Goal: Task Accomplishment & Management: Use online tool/utility

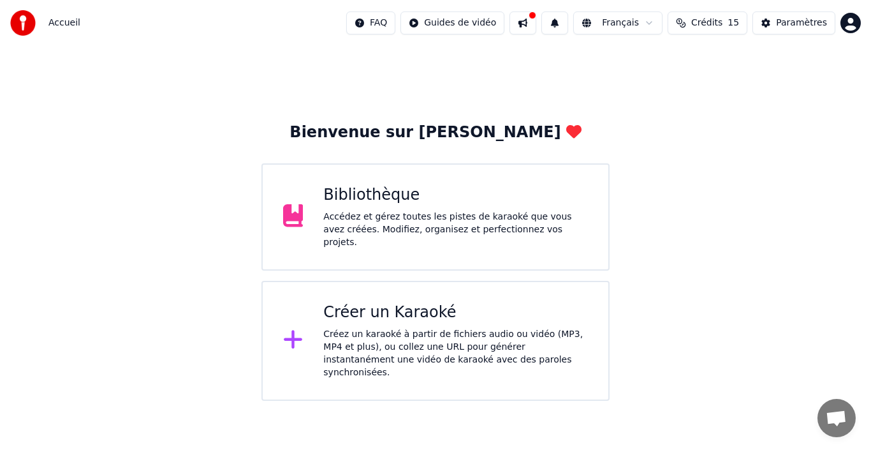
click at [488, 328] on div "Créez un karaoké à partir de fichiers audio ou vidéo (MP3, MP4 et plus), ou col…" at bounding box center [455, 353] width 265 height 51
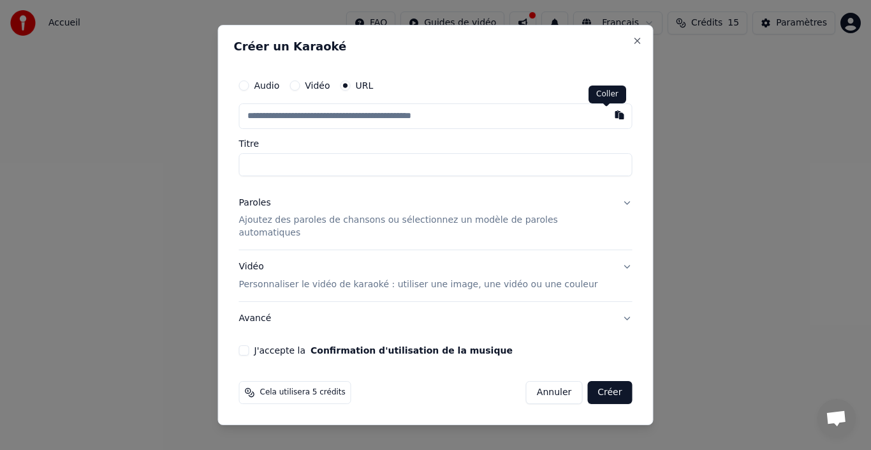
click at [607, 123] on button "button" at bounding box center [620, 114] width 26 height 23
type input "**********"
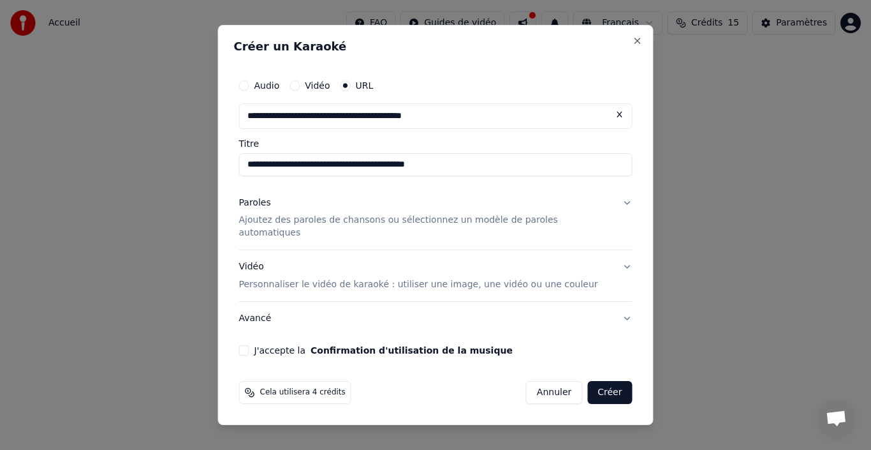
type input "**********"
click at [249, 345] on button "J'accepte la Confirmation d'utilisation de la musique" at bounding box center [244, 350] width 10 height 10
click at [604, 381] on button "Créer" at bounding box center [609, 392] width 45 height 23
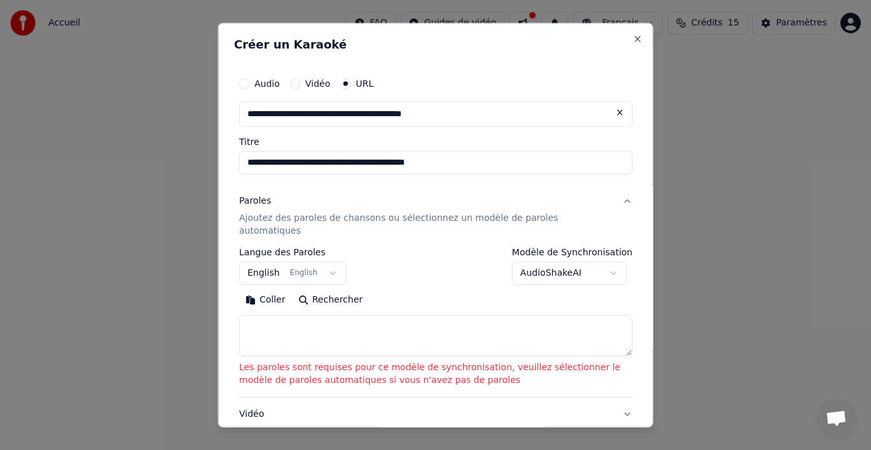
click at [279, 315] on textarea at bounding box center [435, 335] width 393 height 41
click at [270, 289] on button "Coller" at bounding box center [265, 299] width 53 height 20
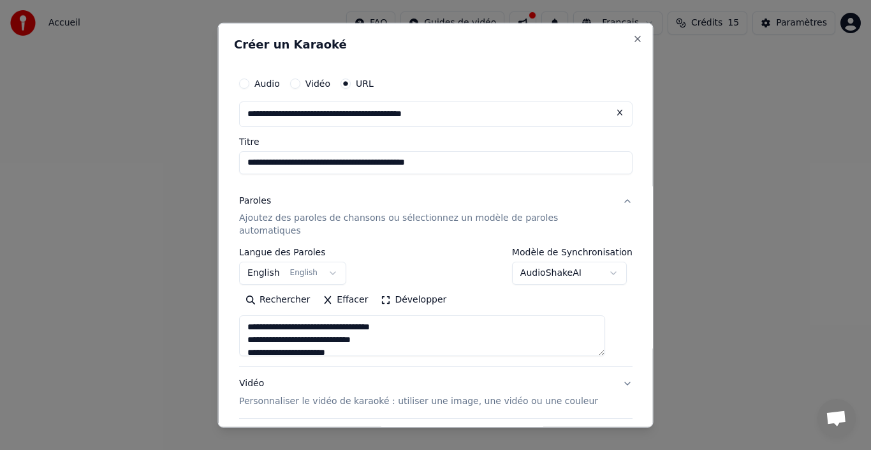
type textarea "**********"
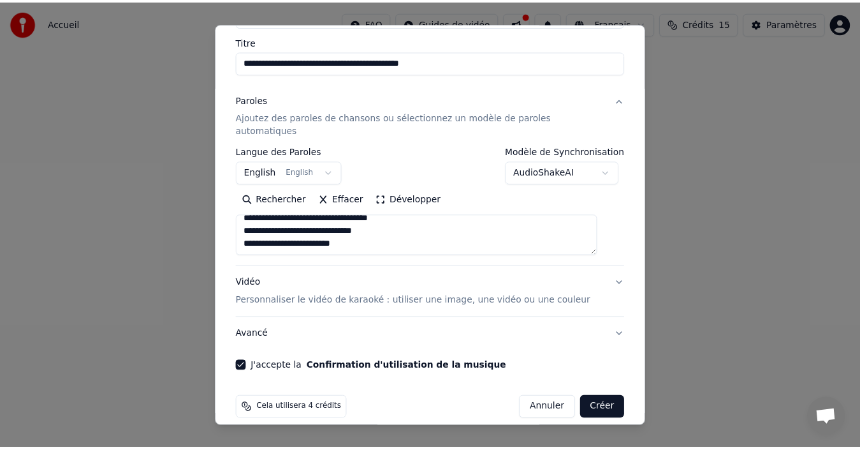
scroll to position [101, 0]
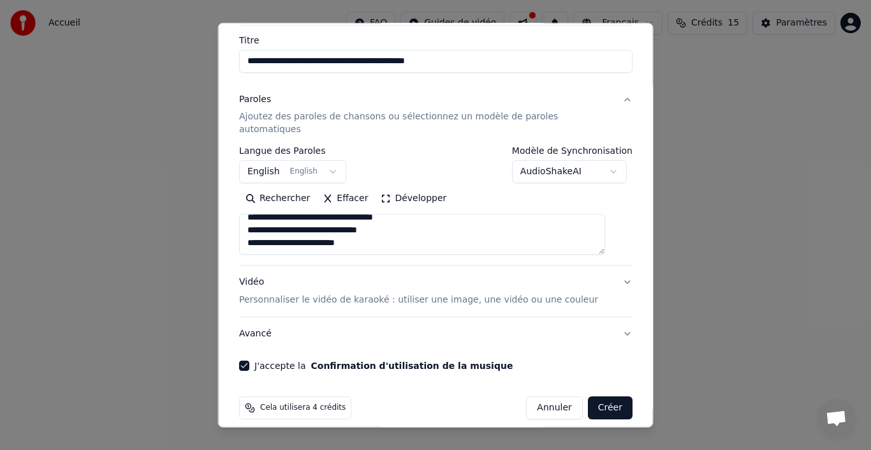
click at [594, 396] on button "Créer" at bounding box center [609, 407] width 45 height 23
select select "**"
type textarea "**********"
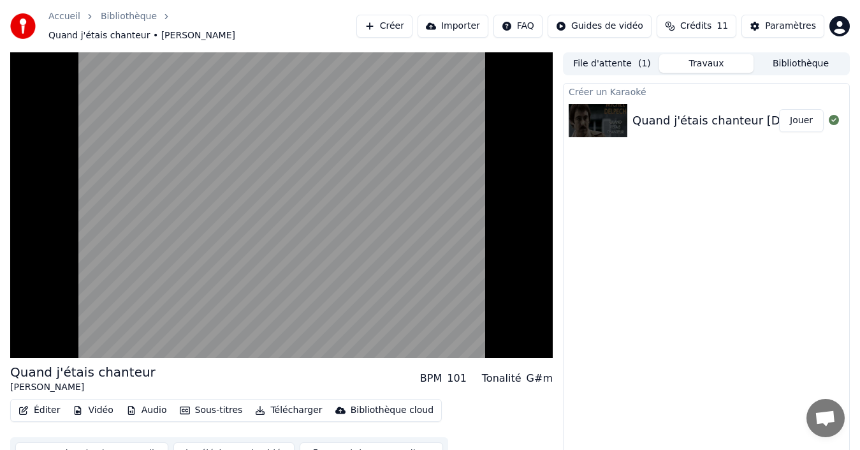
click at [710, 115] on div "Quand j'étais chanteur [DEMOGRAPHIC_DATA] by [PERSON_NAME]" at bounding box center [823, 121] width 381 height 18
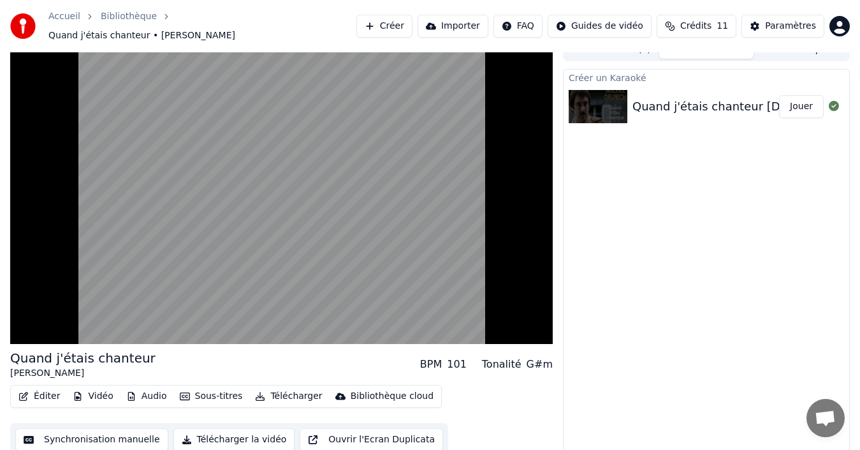
click at [94, 431] on button "Synchronisation manuelle" at bounding box center [91, 439] width 153 height 23
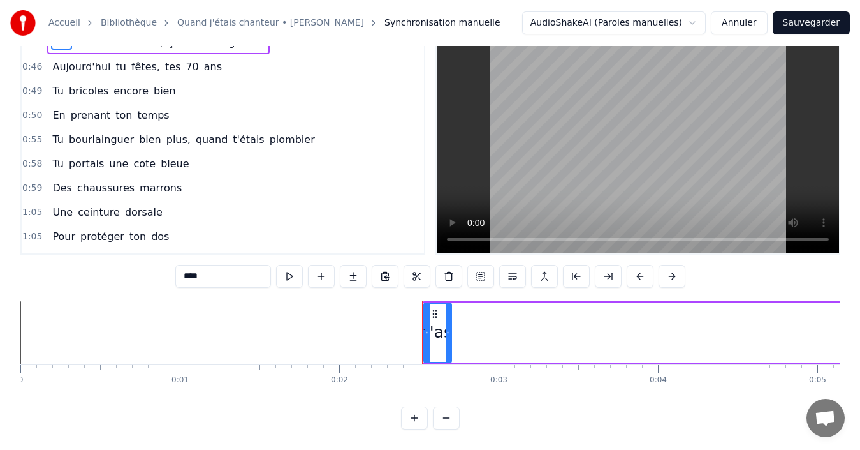
click at [425, 327] on icon at bounding box center [427, 332] width 5 height 10
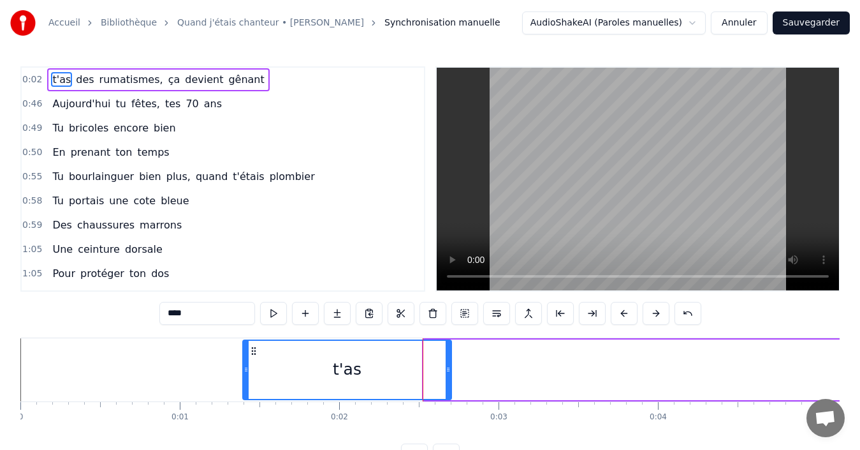
drag, startPoint x: 427, startPoint y: 370, endPoint x: 245, endPoint y: 371, distance: 181.1
click at [245, 371] on icon at bounding box center [246, 369] width 5 height 10
click at [54, 77] on span "t'as" at bounding box center [61, 79] width 21 height 15
click at [78, 82] on span "des" at bounding box center [85, 79] width 20 height 15
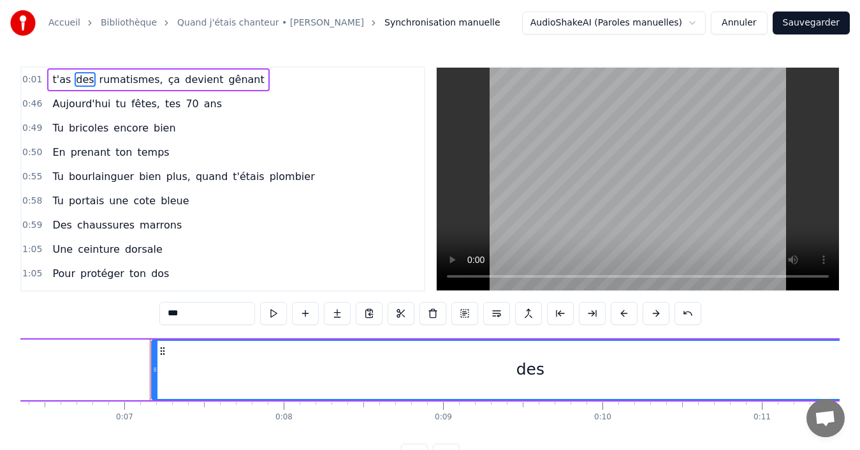
scroll to position [0, 1077]
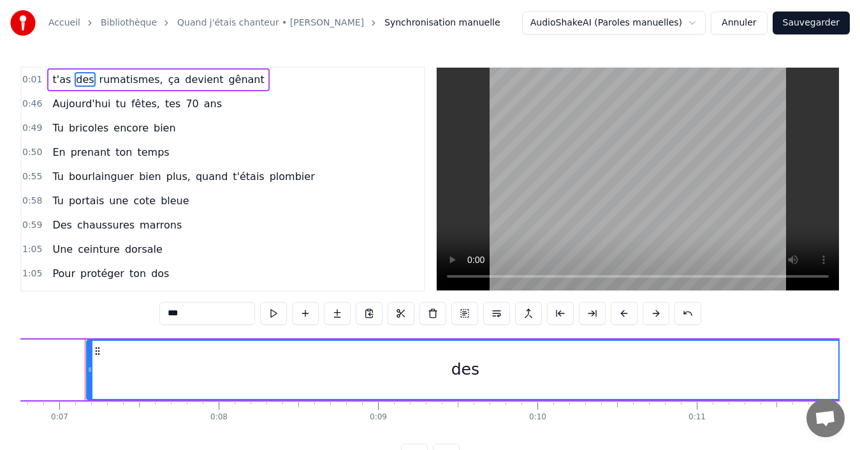
click at [167, 77] on span "ça" at bounding box center [174, 79] width 15 height 15
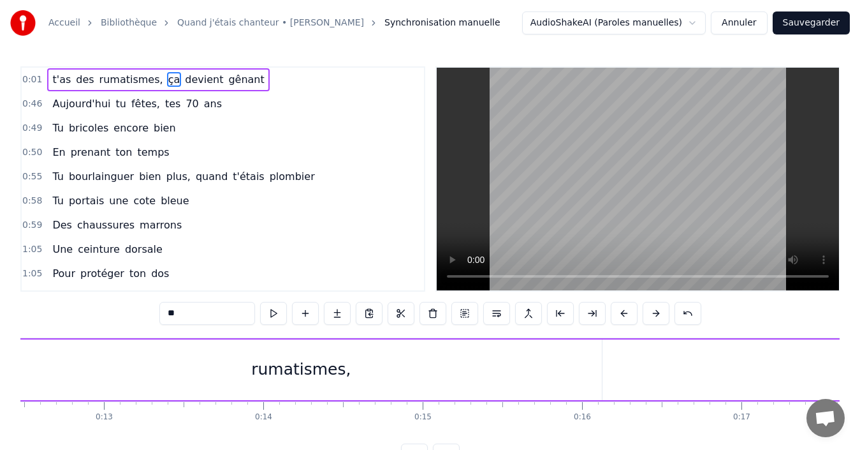
click at [187, 80] on span "devient" at bounding box center [204, 79] width 41 height 15
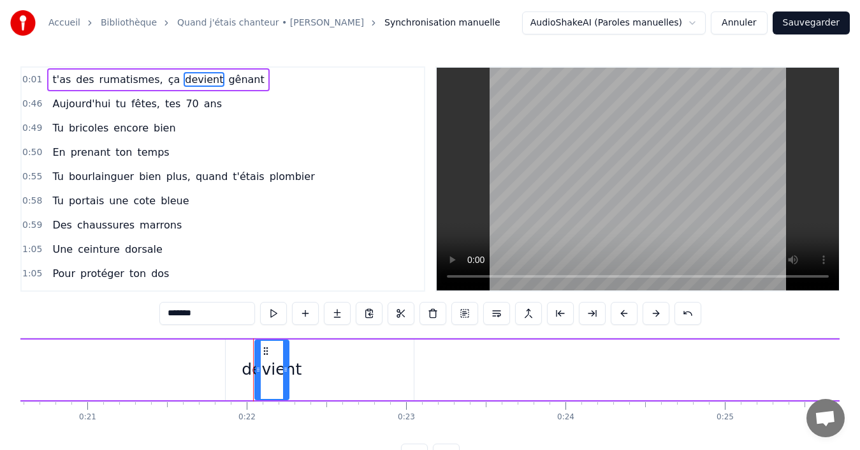
click at [227, 80] on span "gênant" at bounding box center [246, 79] width 38 height 15
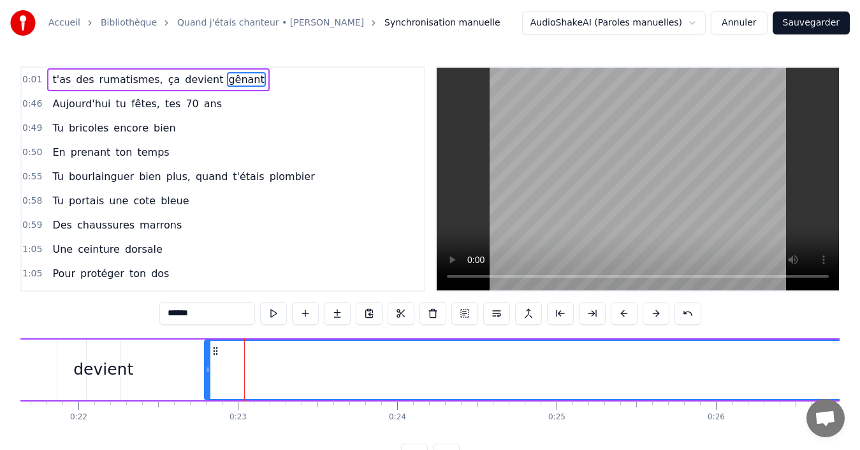
drag, startPoint x: 249, startPoint y: 370, endPoint x: 207, endPoint y: 365, distance: 41.8
click at [207, 365] on icon at bounding box center [207, 369] width 5 height 10
drag, startPoint x: 208, startPoint y: 365, endPoint x: 152, endPoint y: 362, distance: 56.2
click at [152, 362] on div at bounding box center [151, 370] width 5 height 58
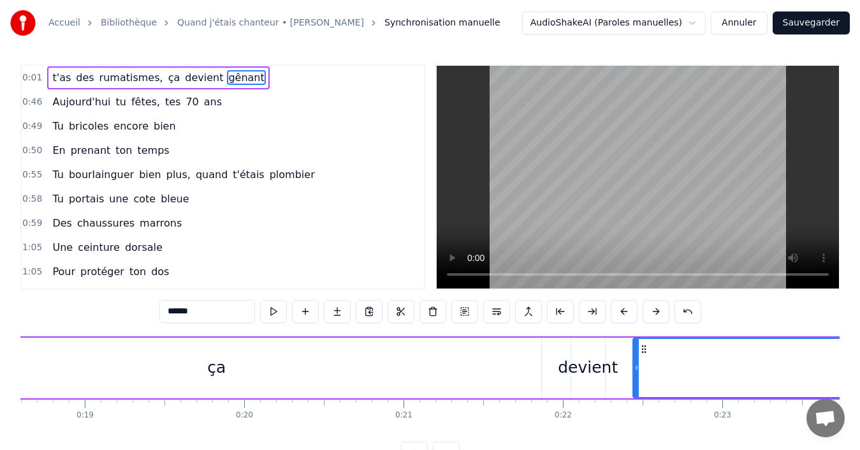
scroll to position [0, 0]
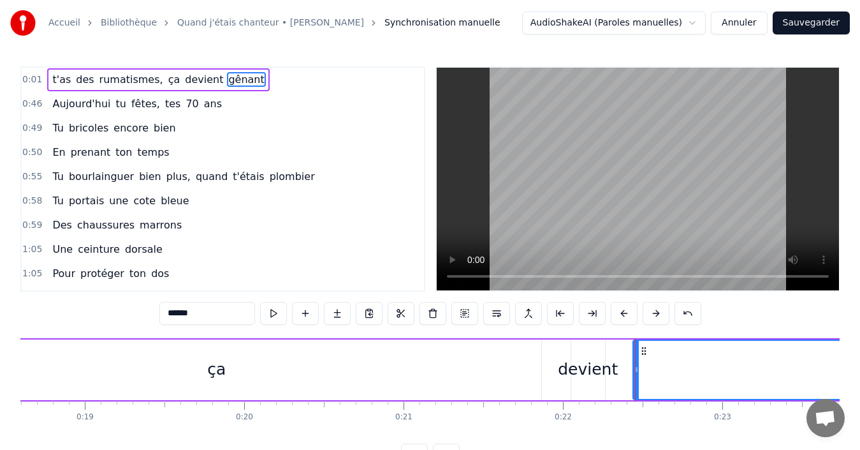
click at [60, 76] on span "t'as" at bounding box center [61, 79] width 21 height 15
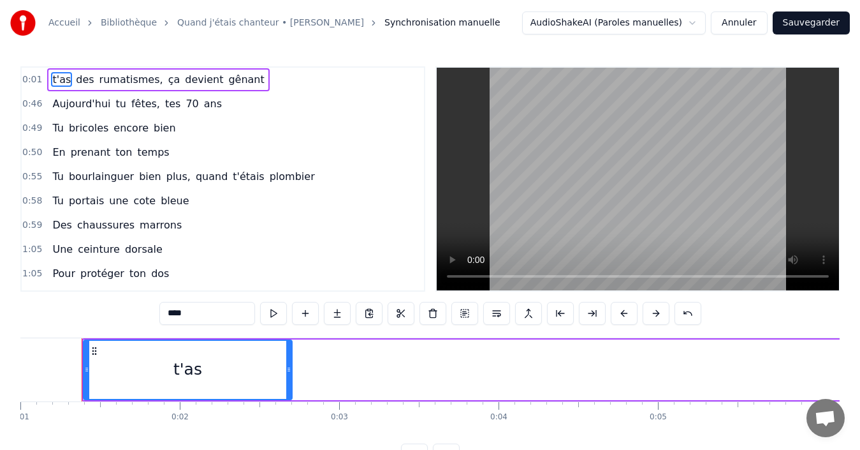
scroll to position [0, 156]
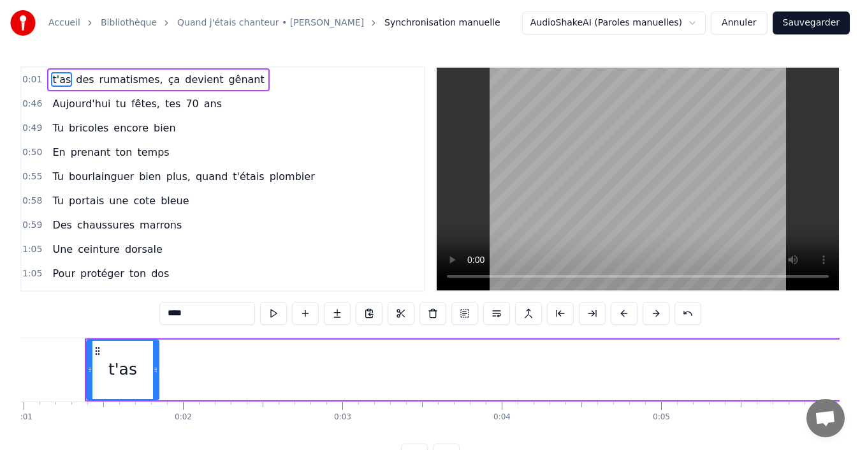
drag, startPoint x: 291, startPoint y: 372, endPoint x: 155, endPoint y: 363, distance: 136.8
click at [155, 363] on div at bounding box center [155, 370] width 5 height 58
click at [75, 80] on span "des" at bounding box center [85, 79] width 20 height 15
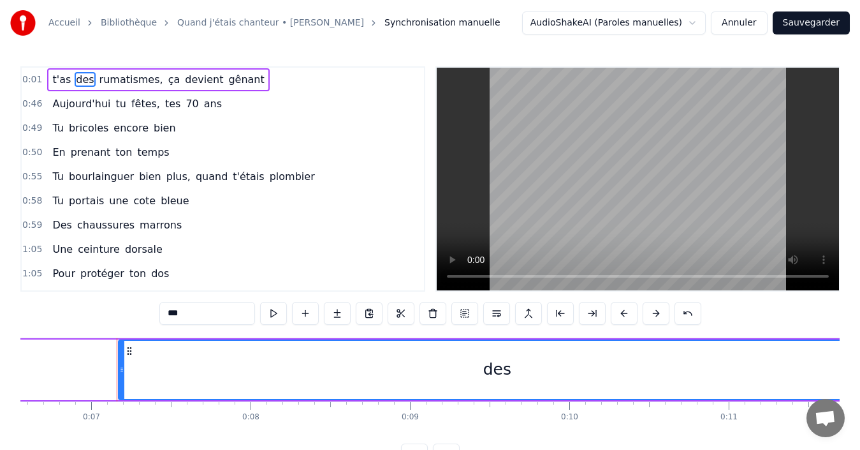
scroll to position [0, 1077]
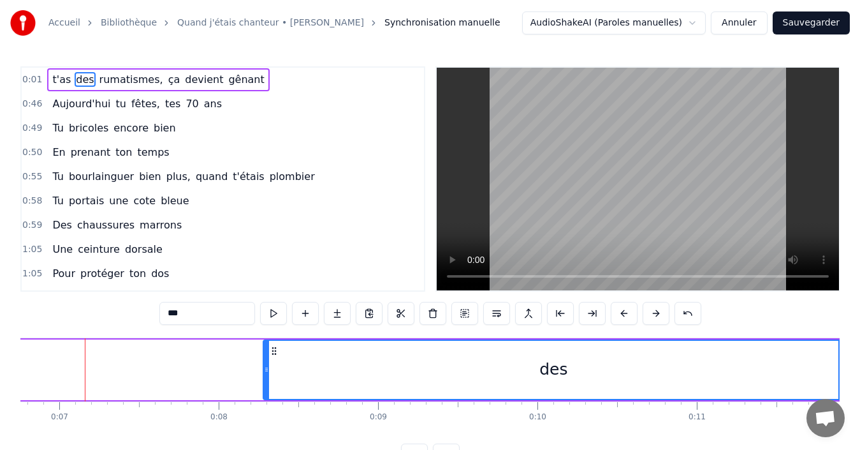
drag, startPoint x: 91, startPoint y: 373, endPoint x: 267, endPoint y: 390, distance: 177.5
click at [267, 390] on div at bounding box center [266, 370] width 5 height 58
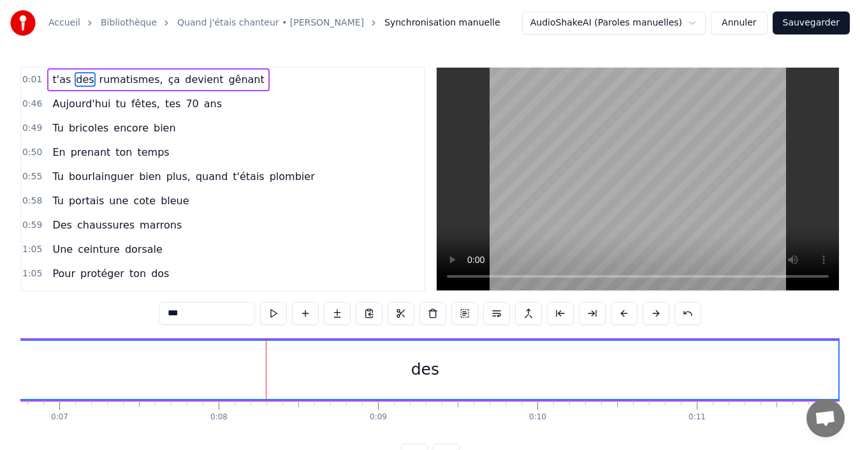
drag, startPoint x: 267, startPoint y: 372, endPoint x: 10, endPoint y: 366, distance: 257.0
click at [10, 366] on div "Accueil Bibliothèque Quand j'étais chanteur • [PERSON_NAME] manuelle AudioShake…" at bounding box center [430, 233] width 860 height 466
click at [202, 312] on input "***" at bounding box center [207, 313] width 96 height 23
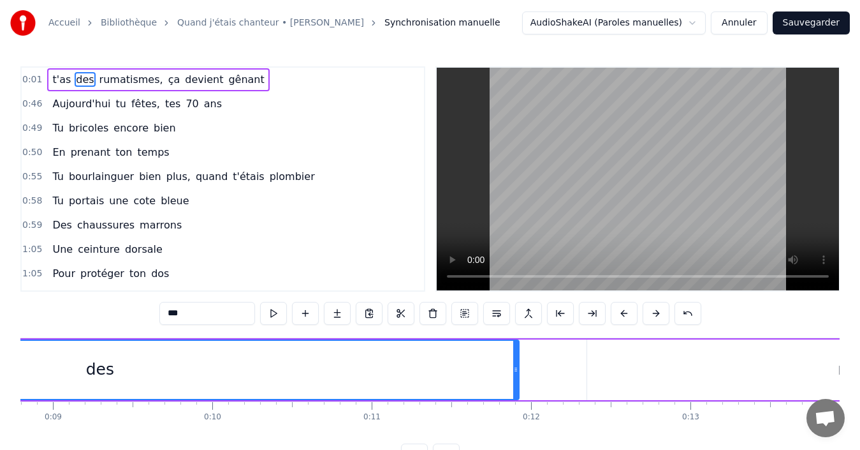
scroll to position [0, 1432]
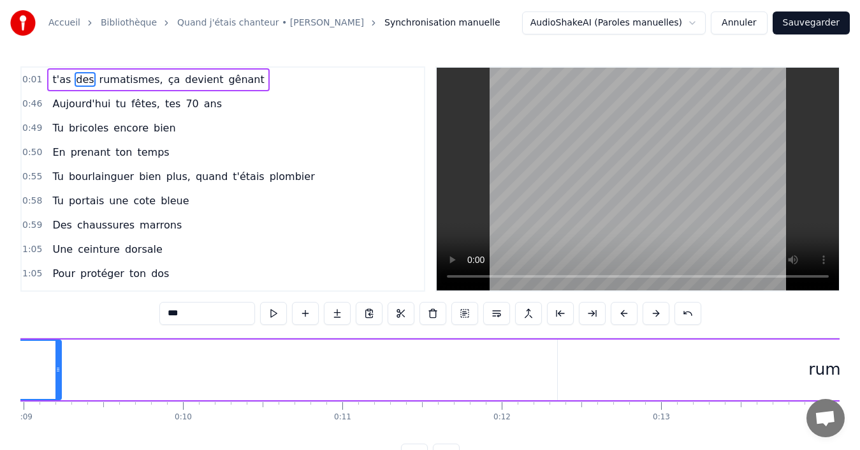
drag, startPoint x: 485, startPoint y: 369, endPoint x: 56, endPoint y: 351, distance: 428.9
click at [56, 351] on div at bounding box center [57, 370] width 5 height 58
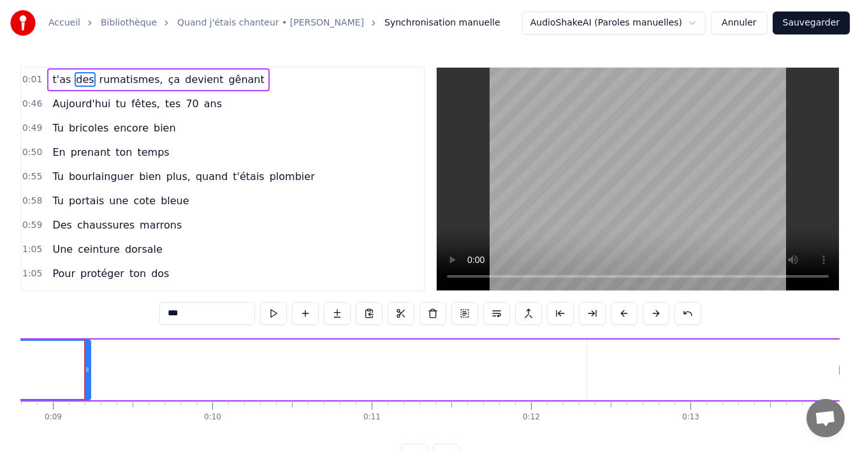
click at [117, 79] on span "rumatismes," at bounding box center [131, 79] width 66 height 15
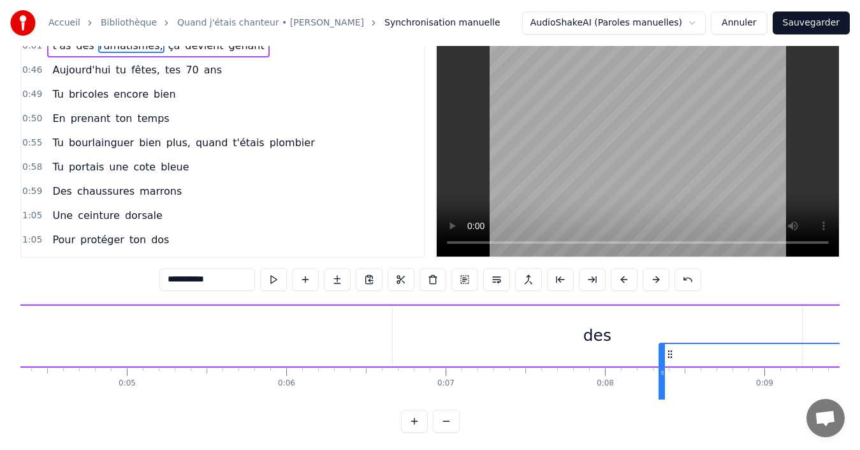
scroll to position [37, 0]
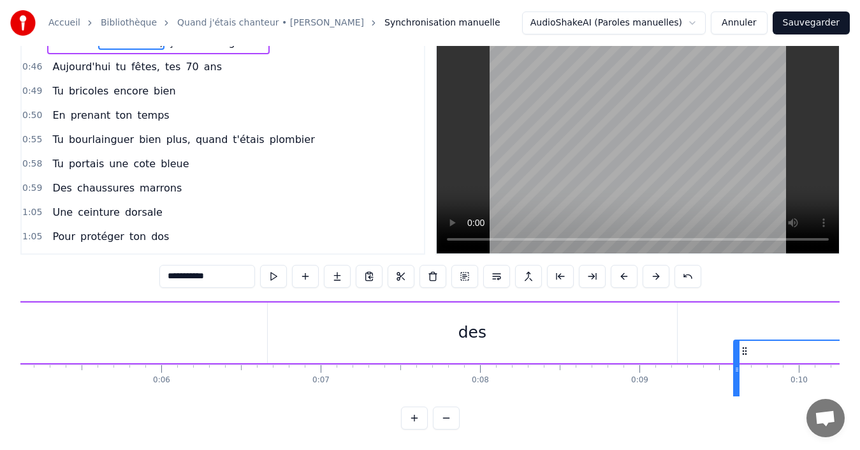
drag, startPoint x: 576, startPoint y: 352, endPoint x: 757, endPoint y: 316, distance: 184.6
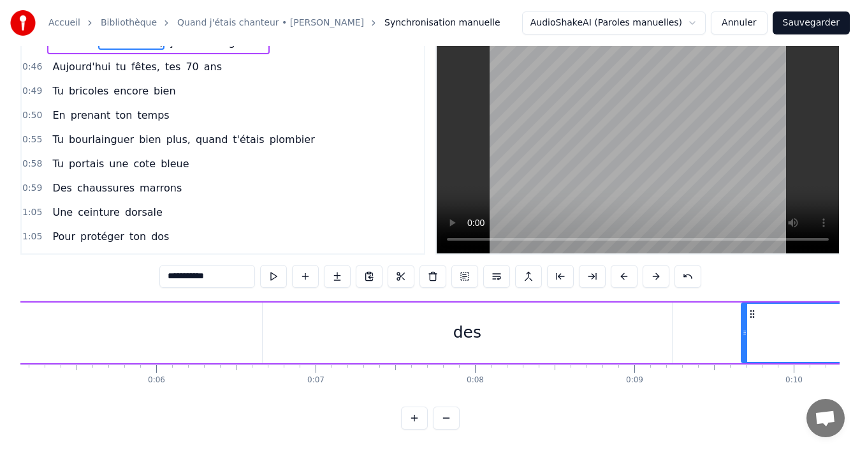
click at [654, 328] on div "des" at bounding box center [467, 332] width 409 height 61
type input "***"
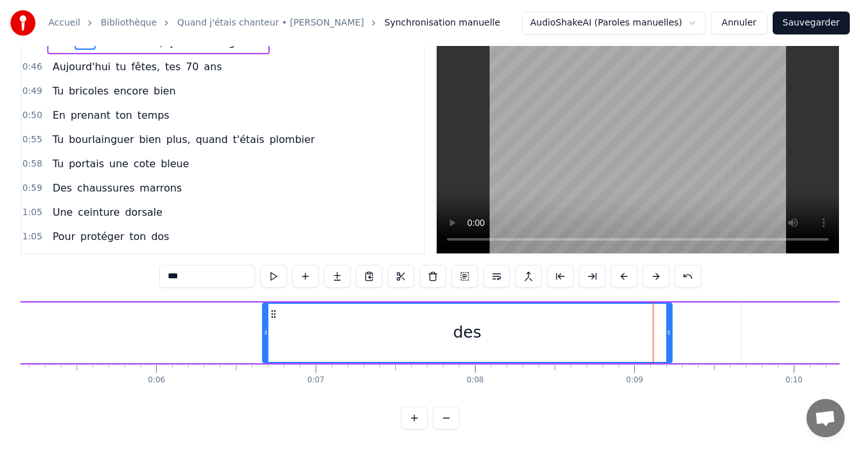
scroll to position [0, 0]
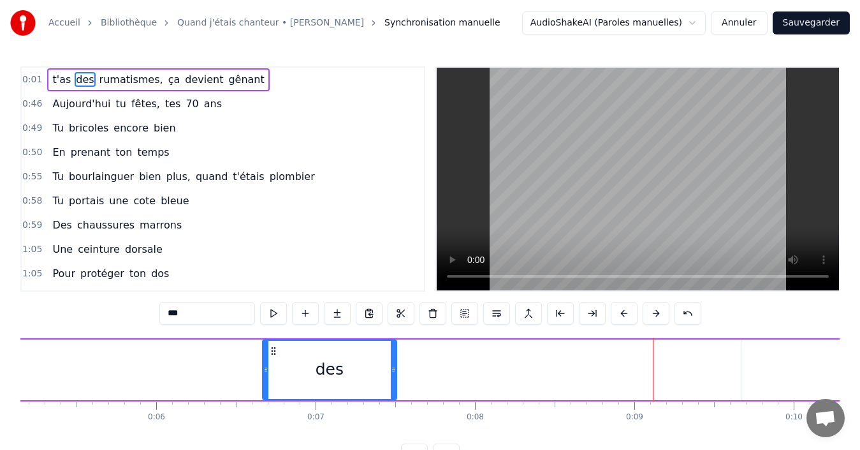
drag, startPoint x: 667, startPoint y: 370, endPoint x: 392, endPoint y: 356, distance: 275.8
click at [392, 356] on div at bounding box center [393, 370] width 5 height 58
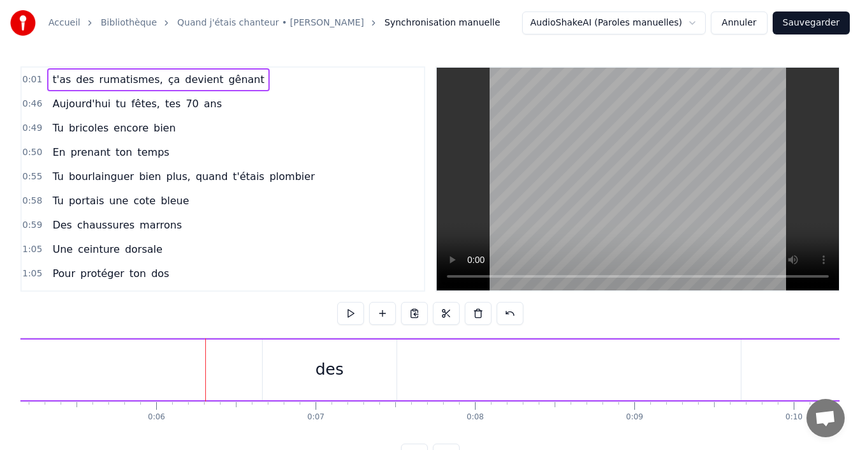
click at [363, 371] on div "des" at bounding box center [330, 369] width 134 height 61
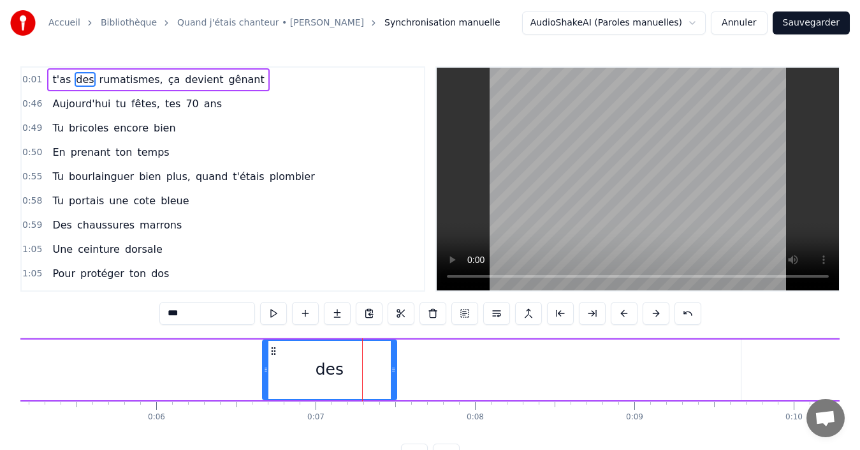
click at [117, 82] on span "rumatismes," at bounding box center [131, 79] width 66 height 15
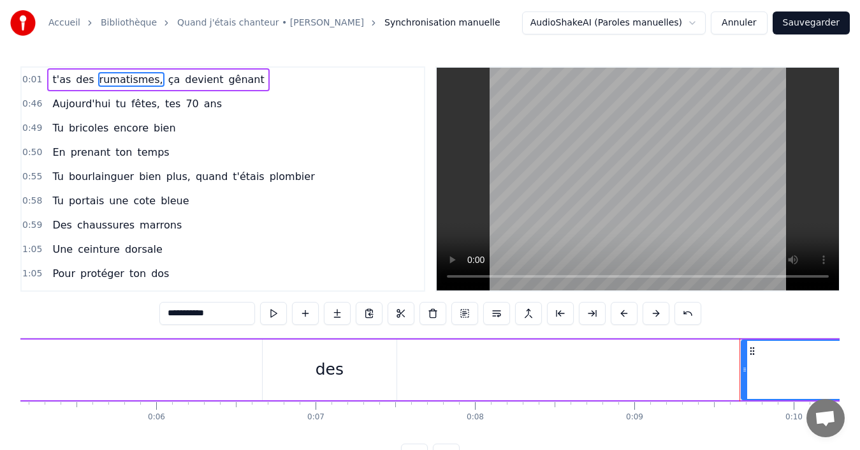
scroll to position [0, 1537]
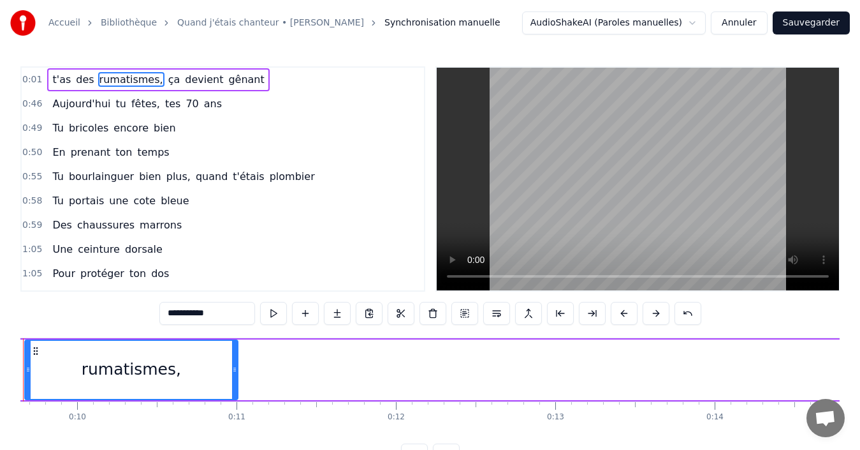
drag, startPoint x: 623, startPoint y: 369, endPoint x: 235, endPoint y: 358, distance: 388.5
click at [235, 358] on div at bounding box center [234, 370] width 5 height 58
click at [167, 81] on span "ça" at bounding box center [174, 79] width 15 height 15
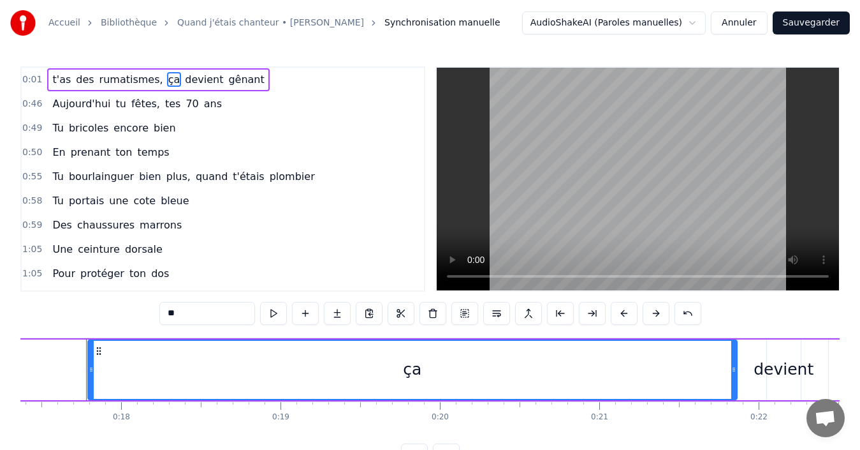
scroll to position [0, 2770]
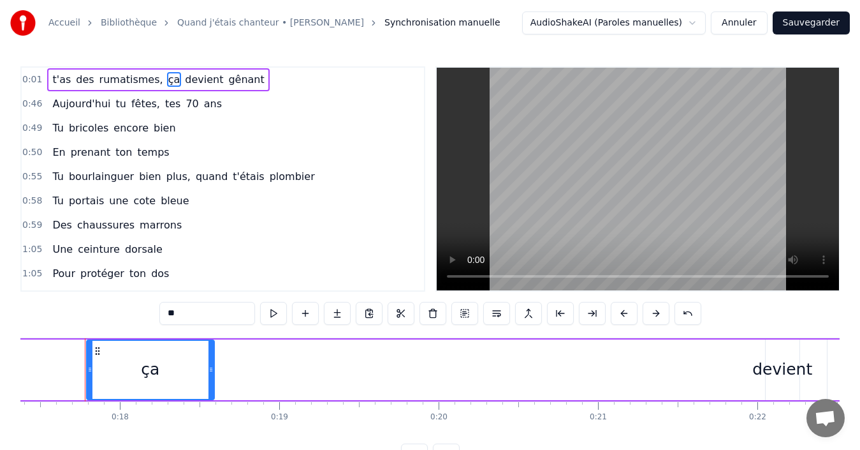
drag, startPoint x: 732, startPoint y: 371, endPoint x: 210, endPoint y: 359, distance: 521.7
click at [210, 359] on div at bounding box center [211, 370] width 5 height 58
click at [184, 78] on span "devient" at bounding box center [204, 79] width 41 height 15
type input "*******"
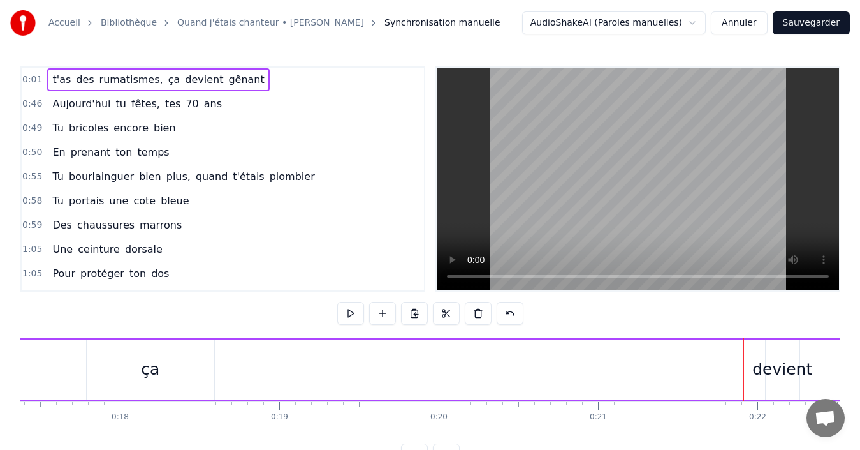
click at [160, 360] on div "ça" at bounding box center [151, 369] width 128 height 61
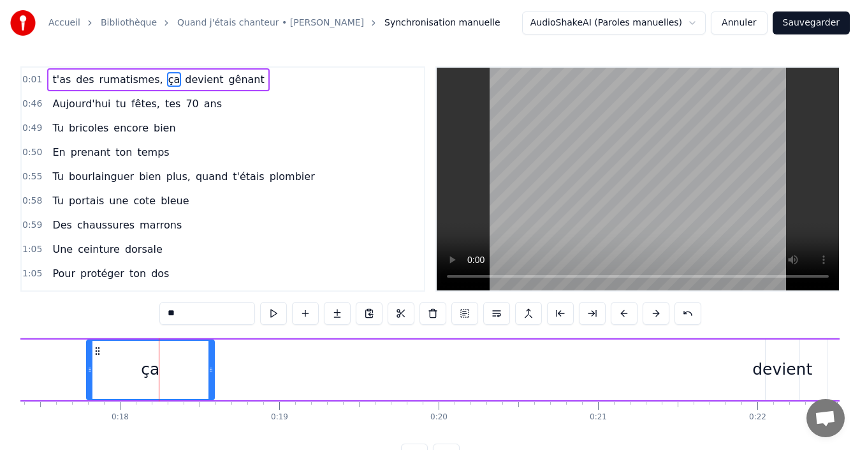
click at [786, 370] on div "devient" at bounding box center [782, 369] width 60 height 24
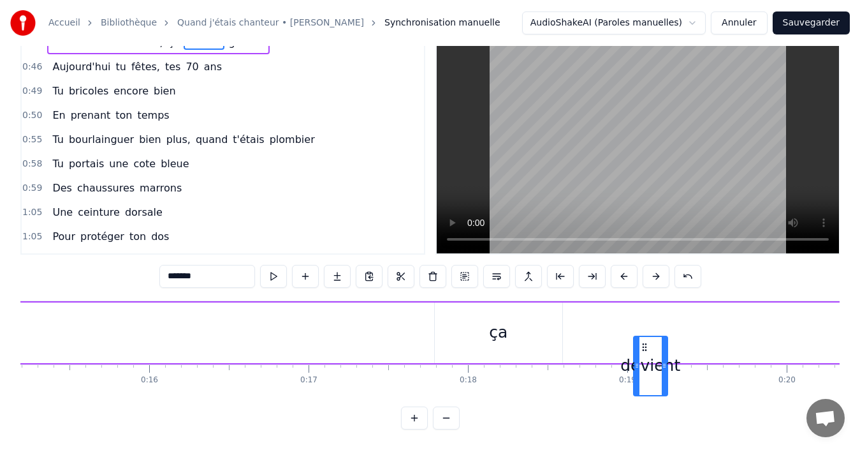
scroll to position [47, 0]
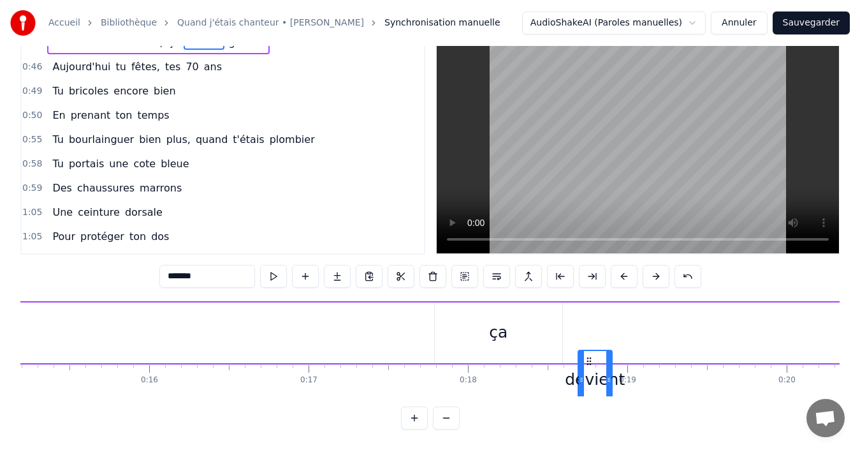
drag, startPoint x: 75, startPoint y: 349, endPoint x: 588, endPoint y: 283, distance: 517.6
click at [588, 283] on div "0:01 t'as des rumatismes, ça devient gênant 0:46 [DATE] tu fêtes, tes 70 ans 0:…" at bounding box center [429, 229] width 819 height 400
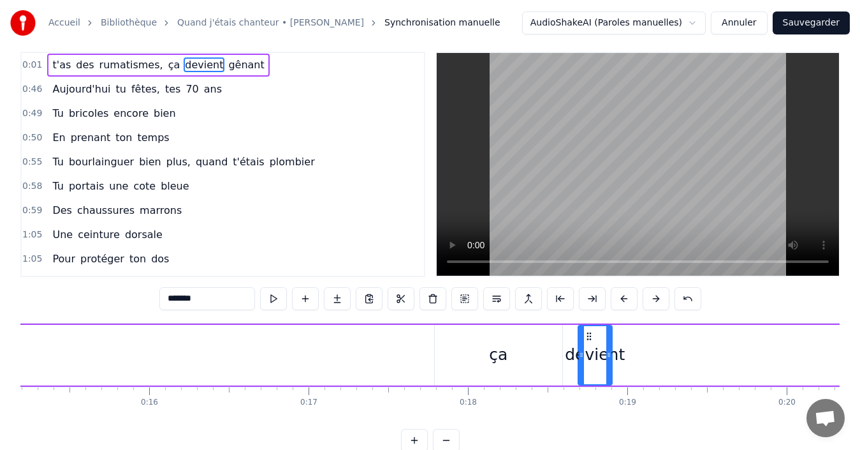
scroll to position [0, 0]
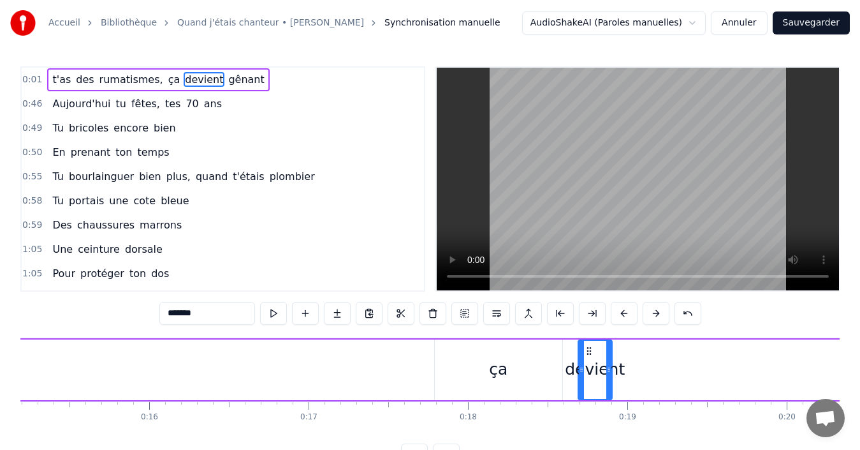
click at [227, 76] on span "gênant" at bounding box center [246, 79] width 38 height 15
type input "******"
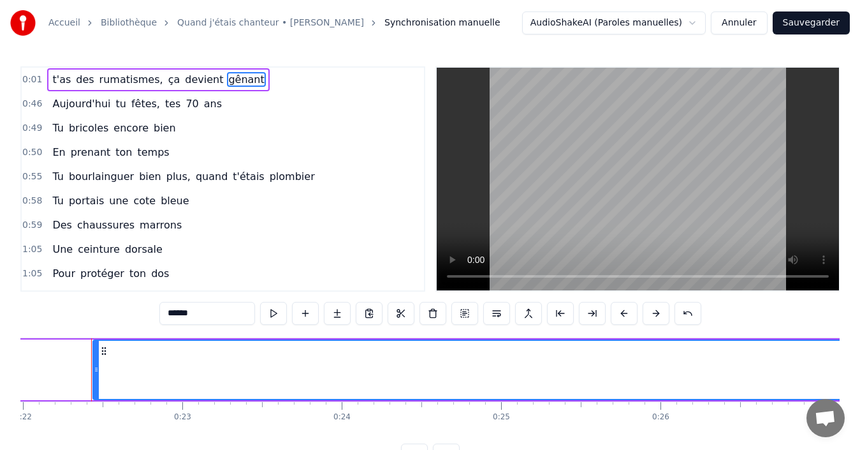
scroll to position [0, 3511]
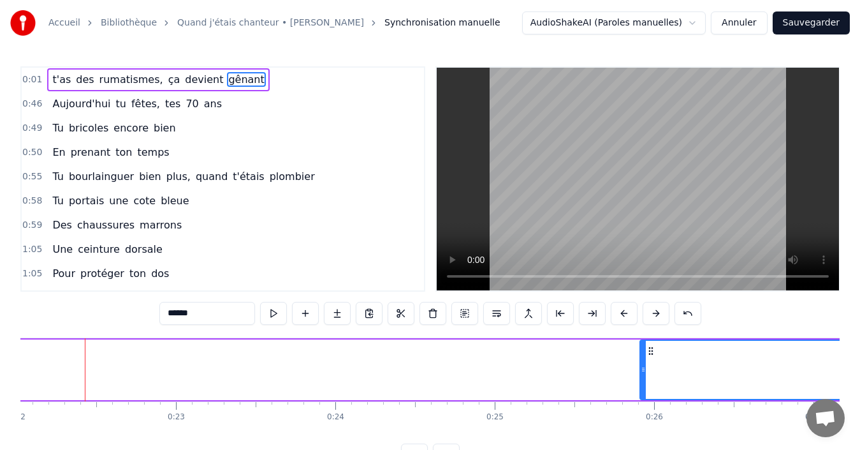
drag, startPoint x: 91, startPoint y: 371, endPoint x: 645, endPoint y: 394, distance: 553.9
click at [645, 394] on div at bounding box center [643, 370] width 5 height 58
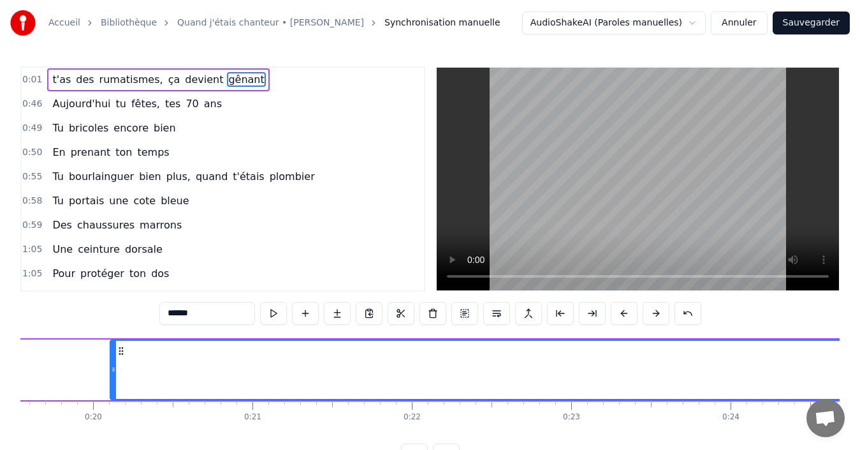
drag, startPoint x: 650, startPoint y: 350, endPoint x: 31, endPoint y: 357, distance: 618.6
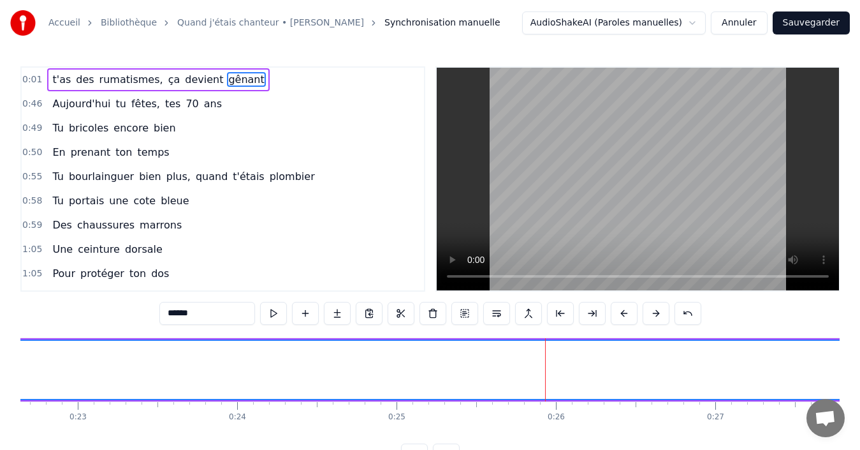
scroll to position [0, 3638]
click at [227, 81] on span "gênant" at bounding box center [246, 79] width 38 height 15
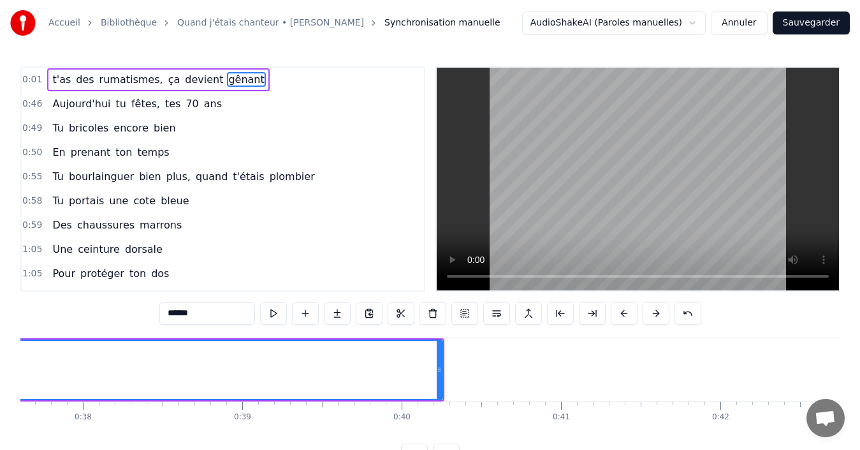
scroll to position [0, 5965]
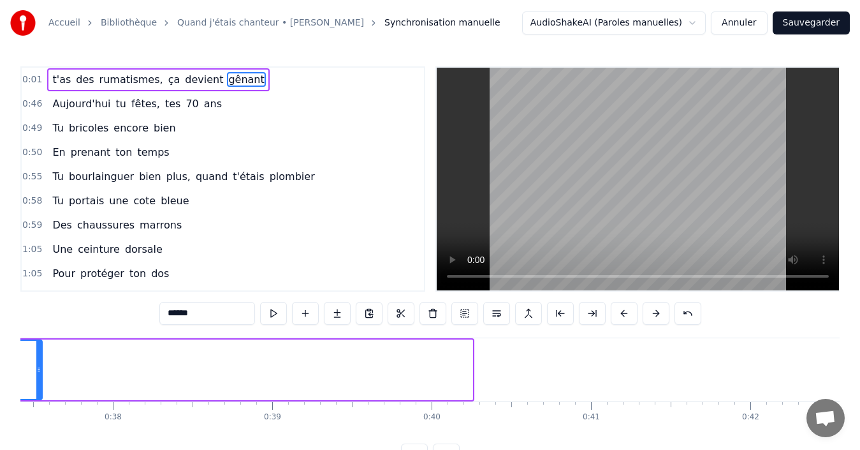
drag, startPoint x: 470, startPoint y: 367, endPoint x: 40, endPoint y: 356, distance: 430.6
click at [40, 356] on div at bounding box center [38, 370] width 5 height 58
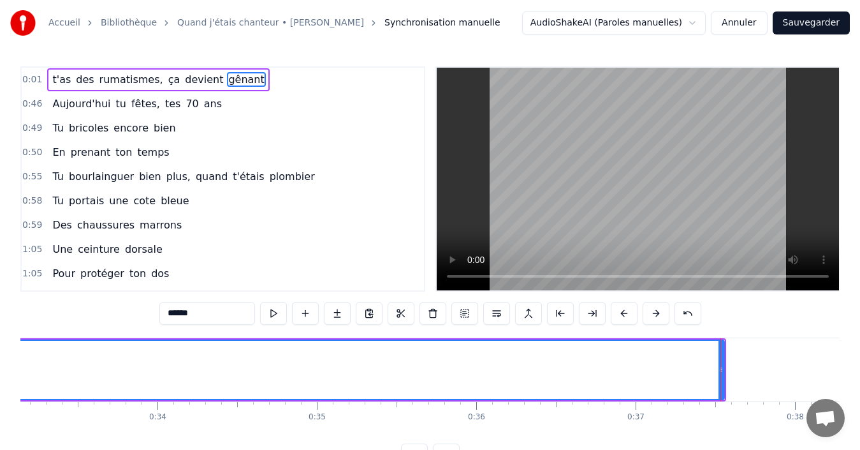
scroll to position [0, 5282]
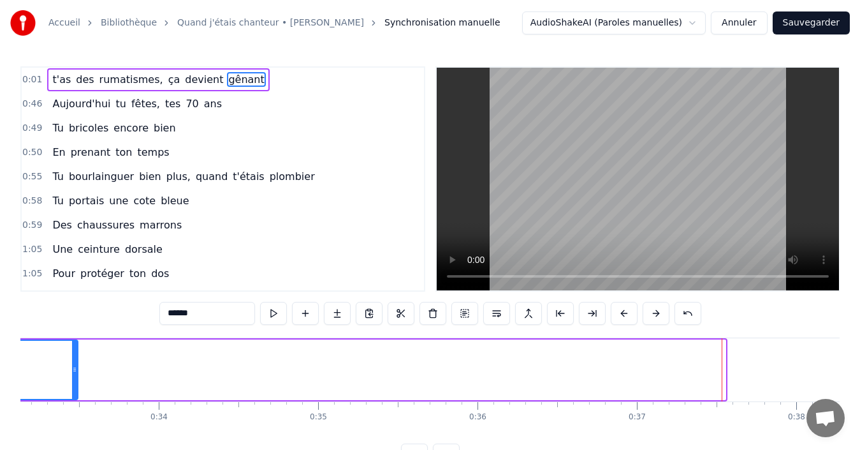
drag, startPoint x: 721, startPoint y: 367, endPoint x: 72, endPoint y: 353, distance: 648.6
click at [72, 353] on div at bounding box center [74, 370] width 5 height 58
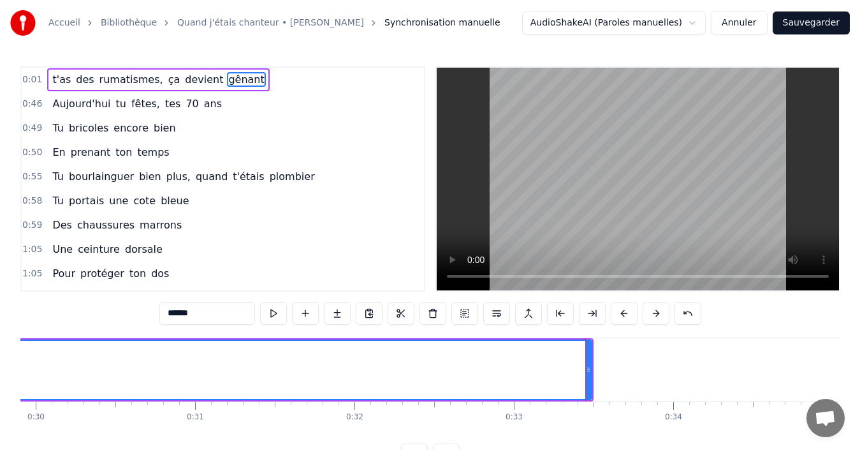
scroll to position [0, 4758]
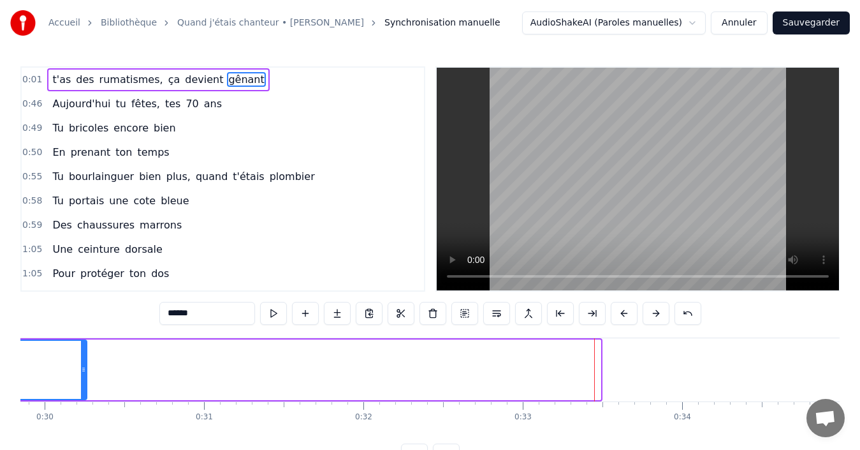
drag, startPoint x: 597, startPoint y: 367, endPoint x: 84, endPoint y: 359, distance: 514.0
click at [84, 359] on div at bounding box center [83, 370] width 5 height 58
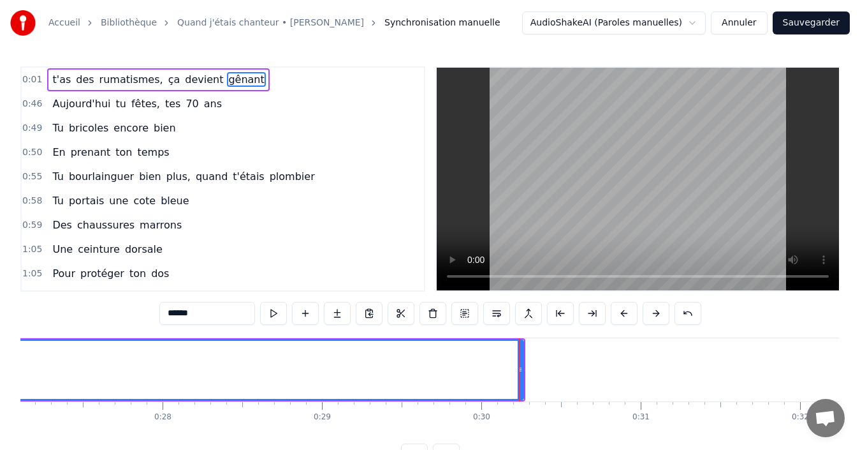
scroll to position [0, 4246]
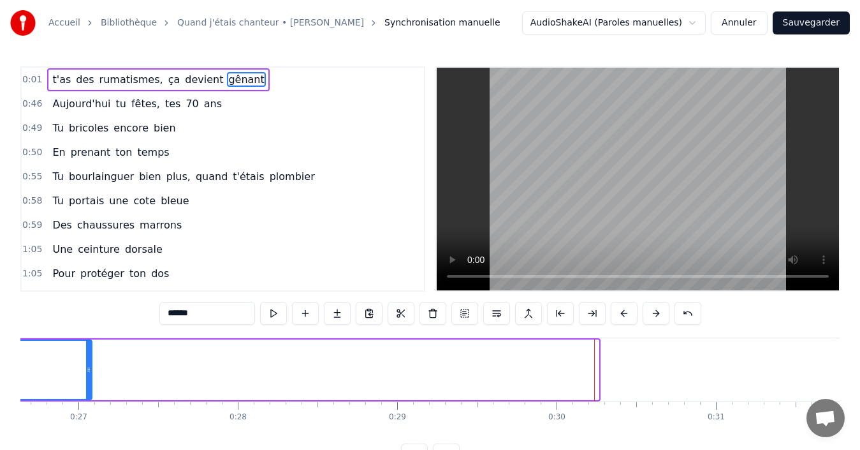
drag, startPoint x: 597, startPoint y: 367, endPoint x: 90, endPoint y: 351, distance: 507.2
click at [90, 351] on div at bounding box center [88, 370] width 5 height 58
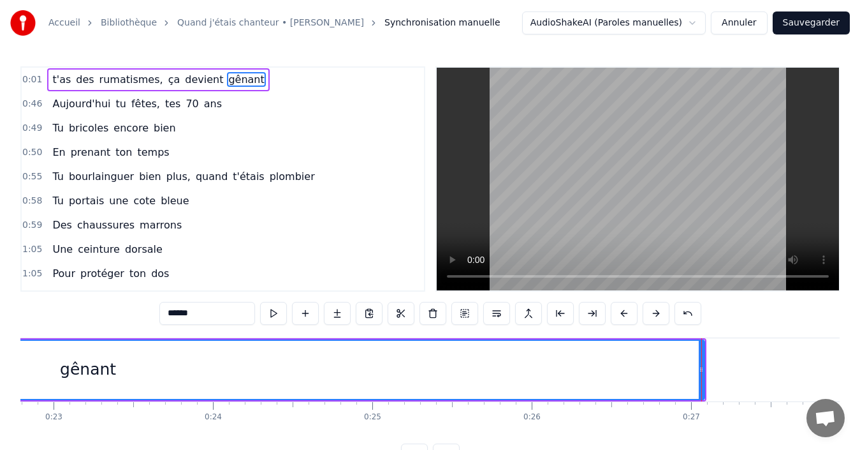
scroll to position [0, 3608]
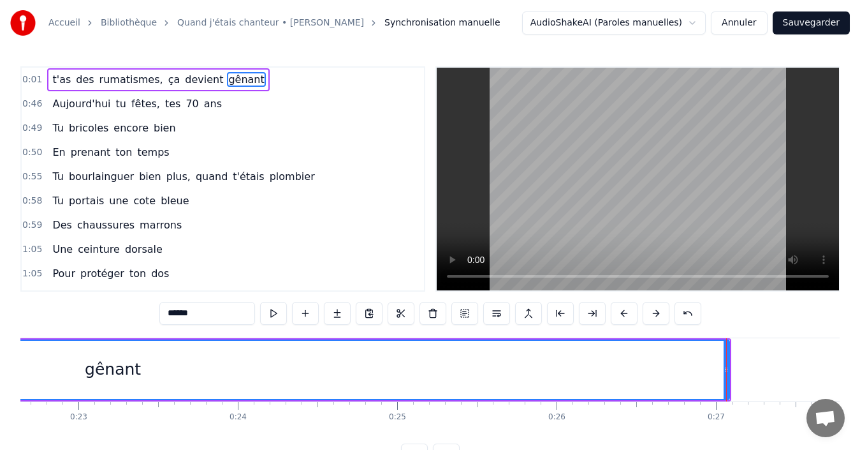
drag, startPoint x: 727, startPoint y: 368, endPoint x: 437, endPoint y: 363, distance: 289.5
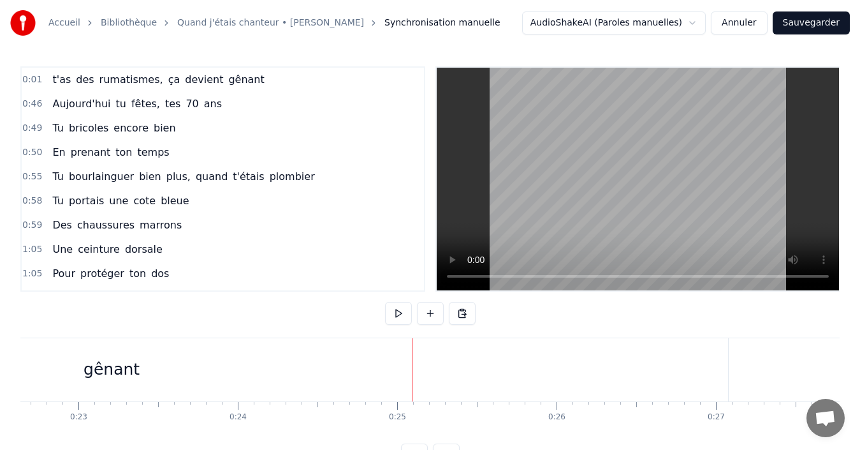
click at [347, 362] on div "gênant" at bounding box center [112, 369] width 1234 height 63
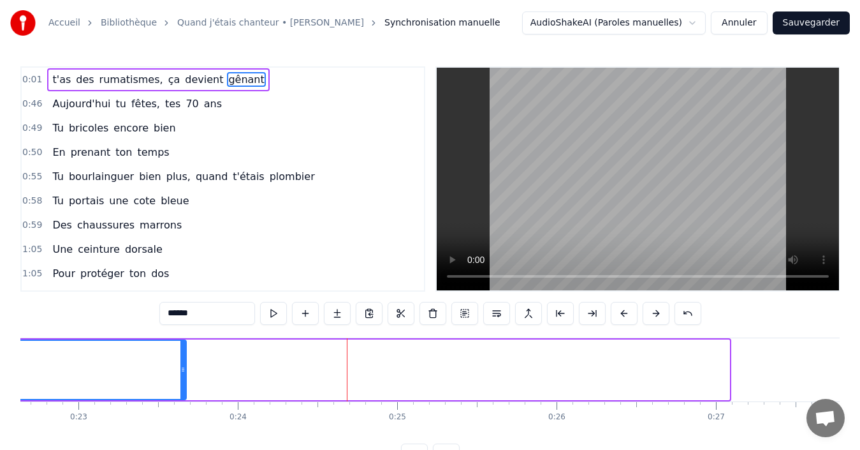
drag, startPoint x: 727, startPoint y: 367, endPoint x: 184, endPoint y: 358, distance: 543.3
click at [184, 358] on div at bounding box center [182, 370] width 5 height 58
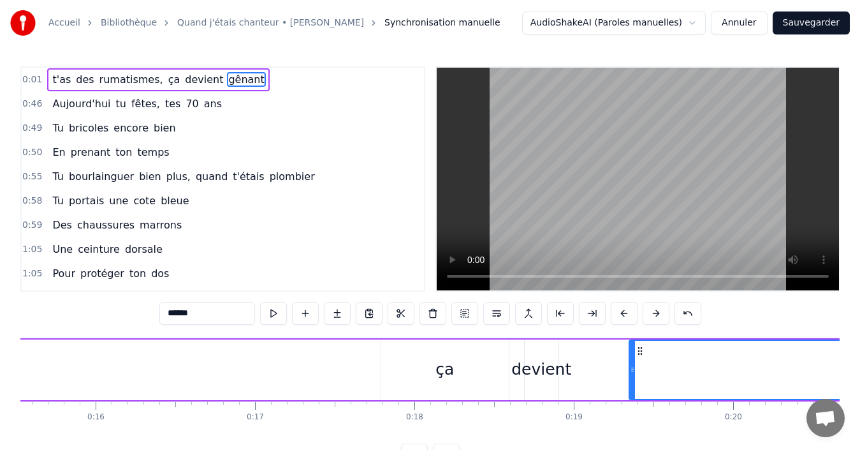
scroll to position [0, 2893]
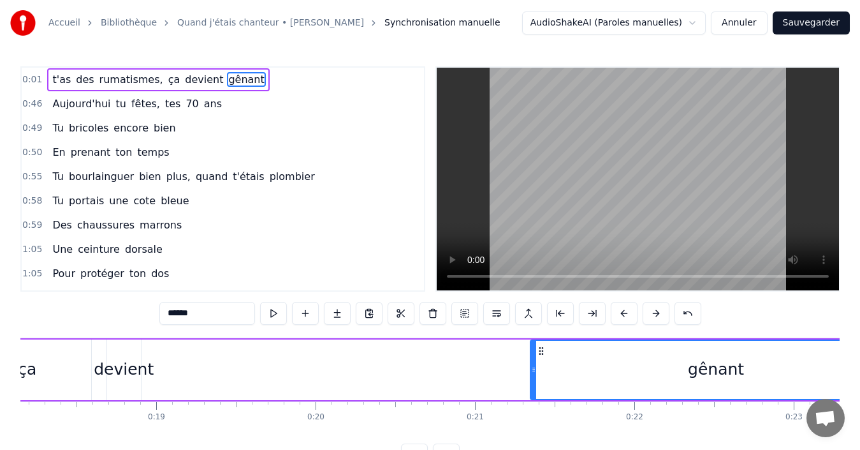
drag, startPoint x: 214, startPoint y: 371, endPoint x: 532, endPoint y: 386, distance: 319.2
click at [532, 386] on div at bounding box center [533, 370] width 5 height 58
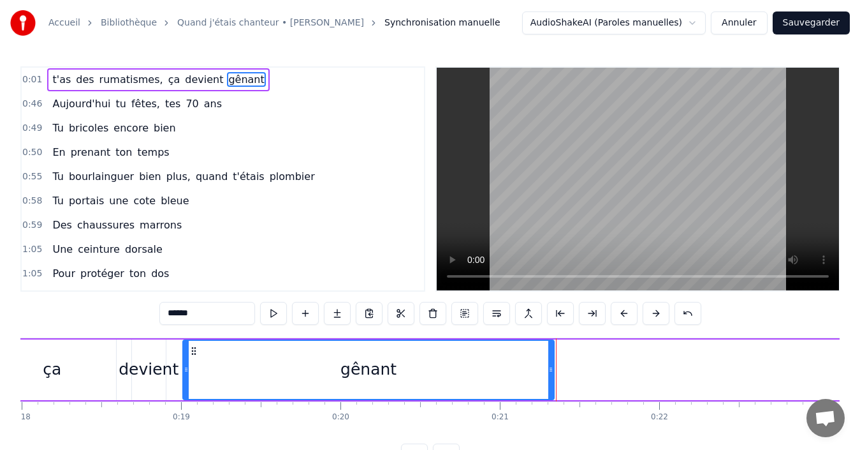
drag, startPoint x: 542, startPoint y: 349, endPoint x: 180, endPoint y: 358, distance: 361.7
click at [184, 358] on div "gênant" at bounding box center [369, 370] width 370 height 58
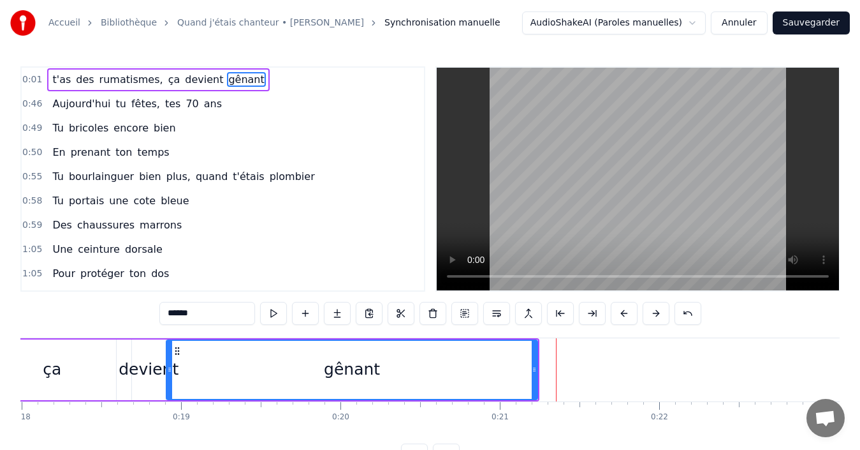
scroll to position [0, 2864]
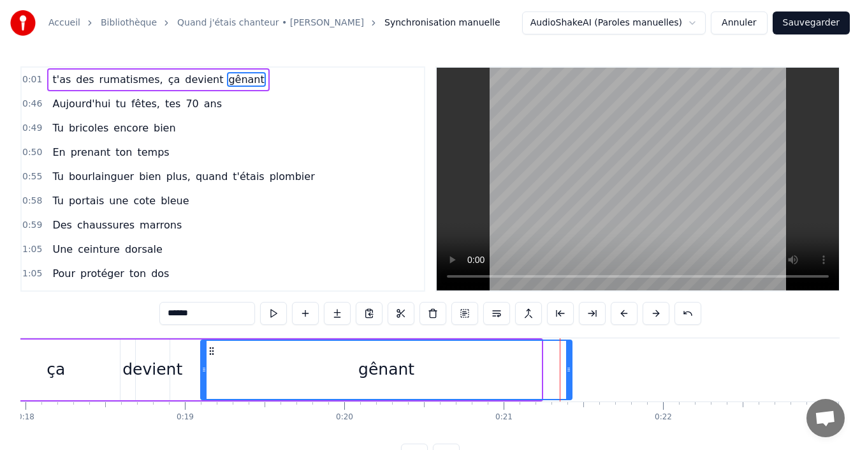
drag, startPoint x: 182, startPoint y: 350, endPoint x: 212, endPoint y: 351, distance: 30.6
click at [212, 351] on circle at bounding box center [212, 350] width 1 height 1
click at [73, 104] on span "Aujourd'hui" at bounding box center [81, 103] width 61 height 15
type input "**********"
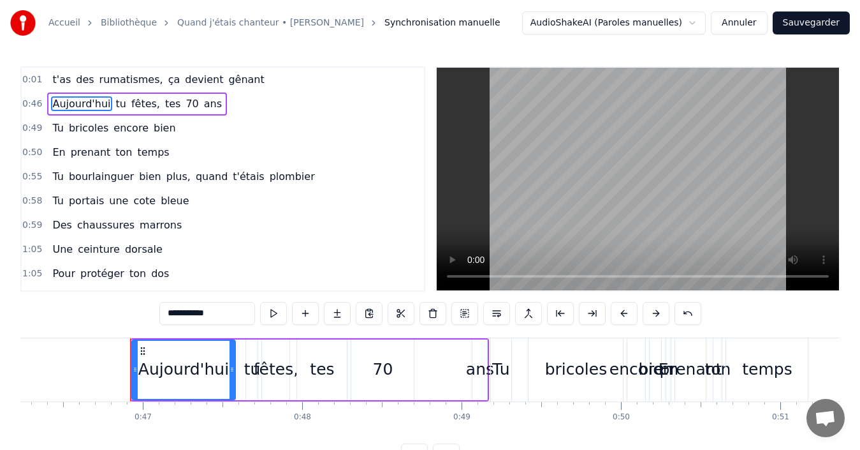
scroll to position [0, 7415]
